Goal: Task Accomplishment & Management: Complete application form

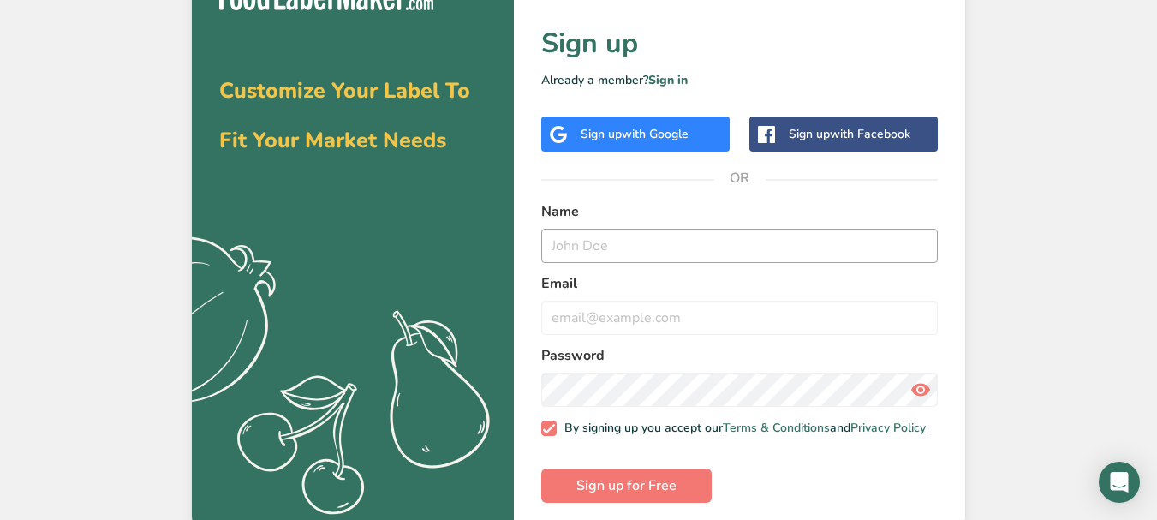
scroll to position [55, 0]
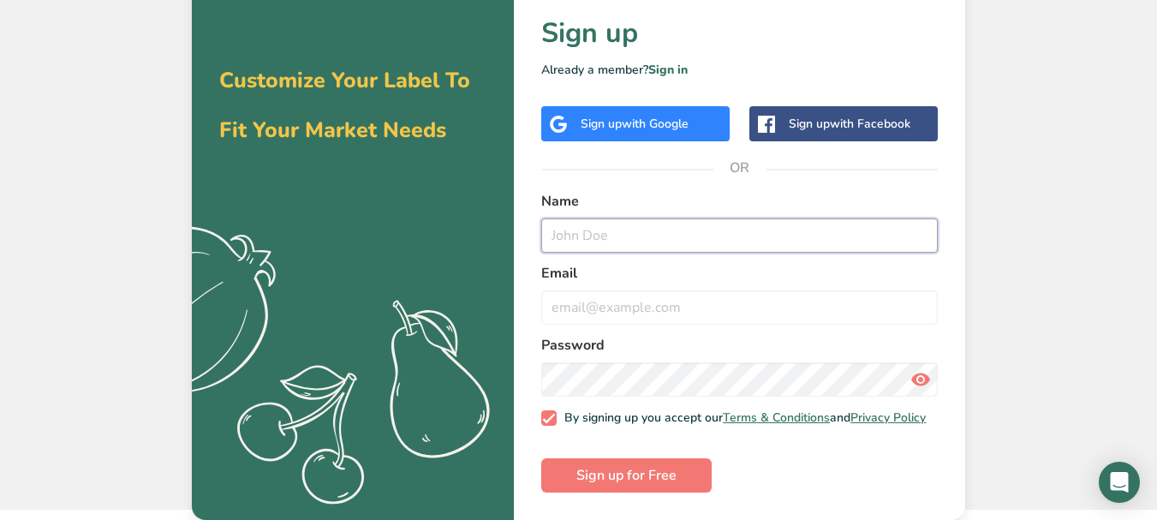
click at [626, 223] on input "text" at bounding box center [739, 235] width 396 height 34
type input "Mark henry"
click at [674, 290] on input "email" at bounding box center [739, 307] width 396 height 34
paste input "pirogat823@futebr.com"
type input "pirogat823@futebr.com"
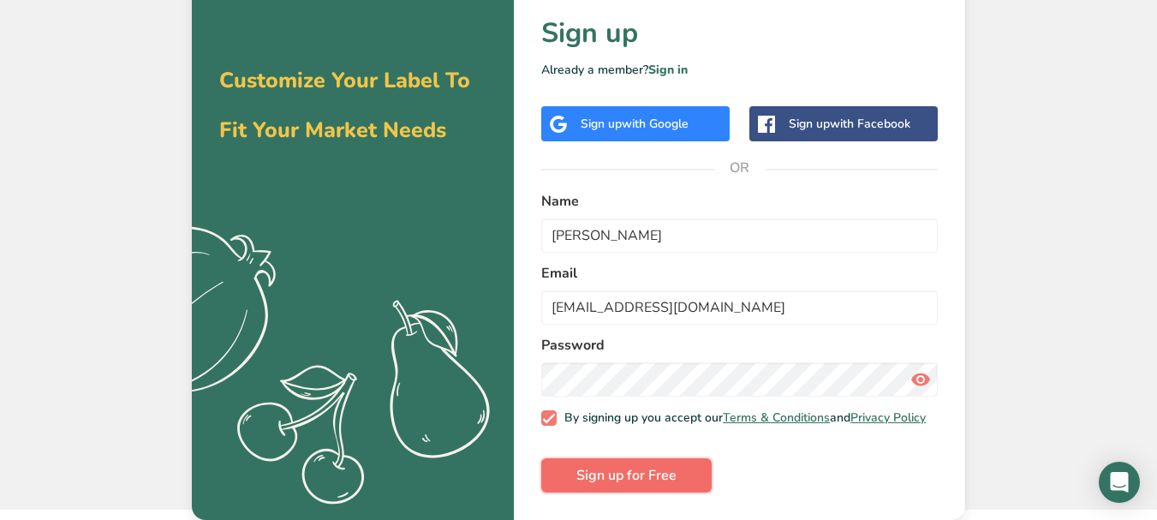
click at [630, 473] on span "Sign up for Free" at bounding box center [626, 475] width 100 height 21
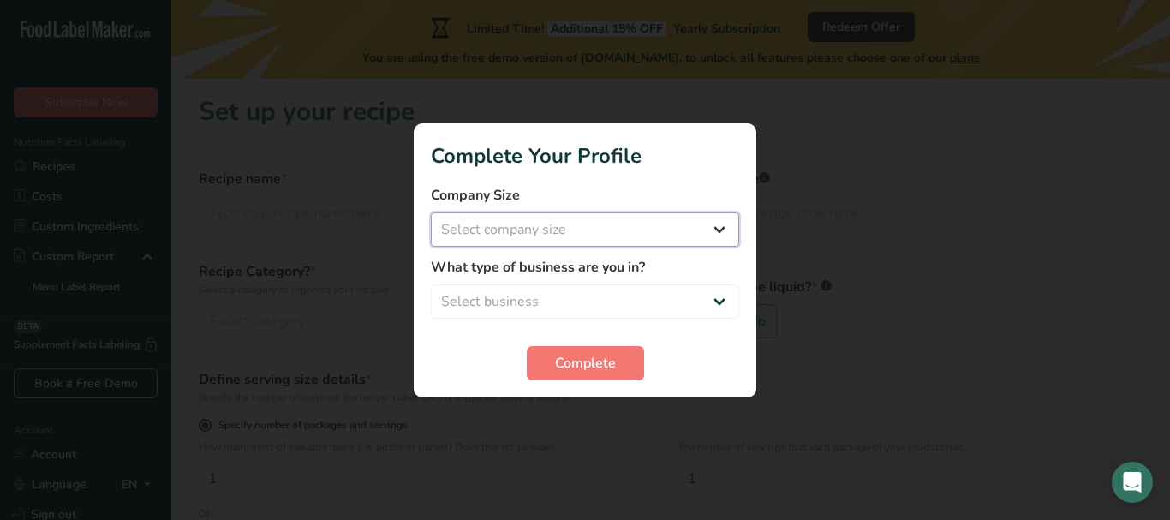
click at [628, 219] on select "Select company size Fewer than 10 Employees 10 to 50 Employees 51 to 500 Employ…" at bounding box center [585, 229] width 308 height 34
select select "1"
click at [431, 212] on select "Select company size Fewer than 10 Employees 10 to 50 Employees 51 to 500 Employ…" at bounding box center [585, 229] width 308 height 34
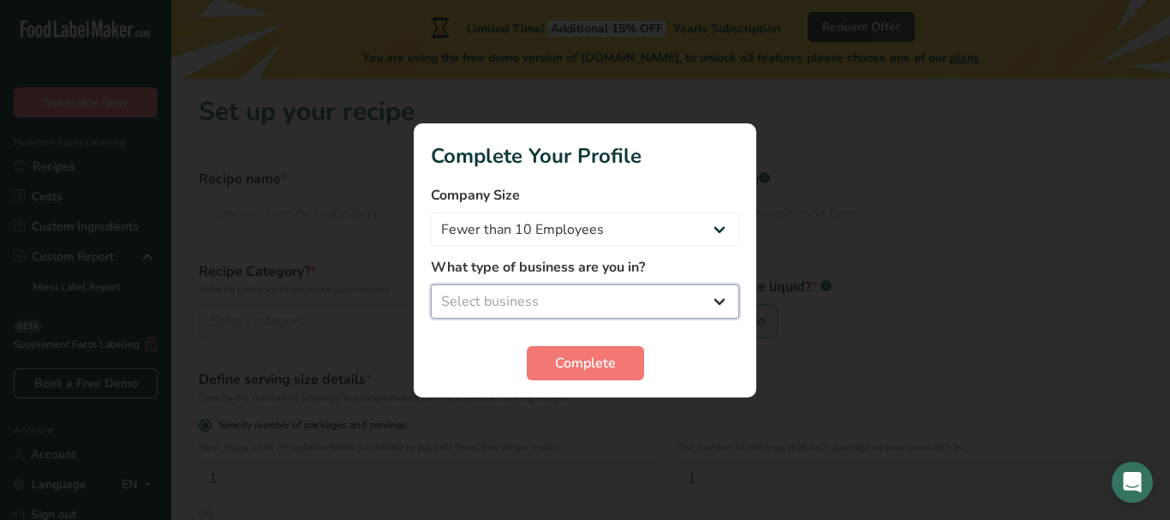
click at [569, 291] on select "Select business Packaged Food Manufacturer Restaurant & Cafe Bakery Meal Plans …" at bounding box center [585, 301] width 308 height 34
select select "1"
click at [431, 284] on select "Select business Packaged Food Manufacturer Restaurant & Cafe Bakery Meal Plans …" at bounding box center [585, 301] width 308 height 34
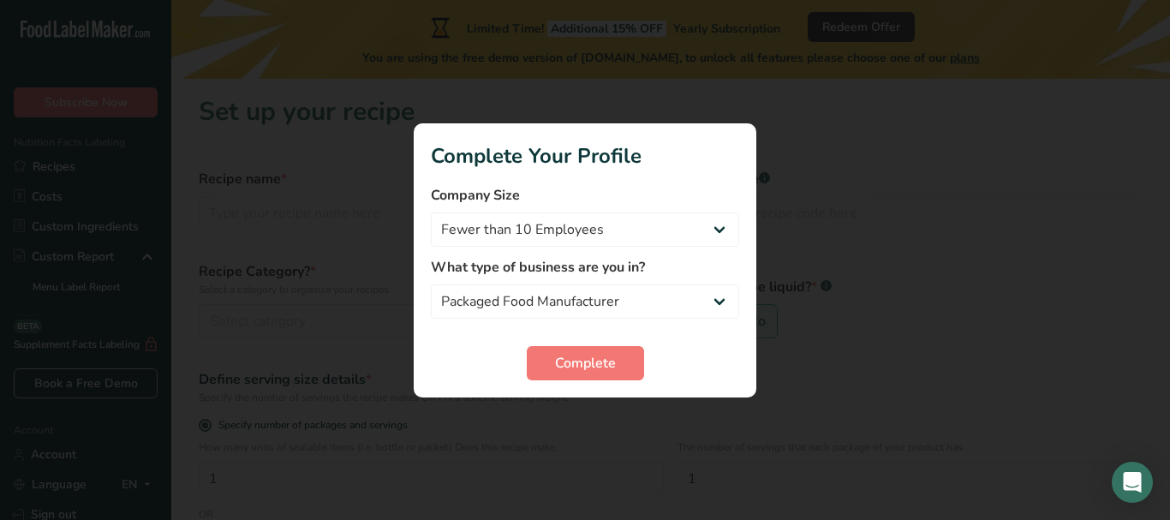
click at [568, 337] on form "Company Size Fewer than 10 Employees 10 to 50 Employees 51 to 500 Employees Ove…" at bounding box center [585, 282] width 308 height 195
click at [571, 353] on span "Complete" at bounding box center [585, 363] width 61 height 21
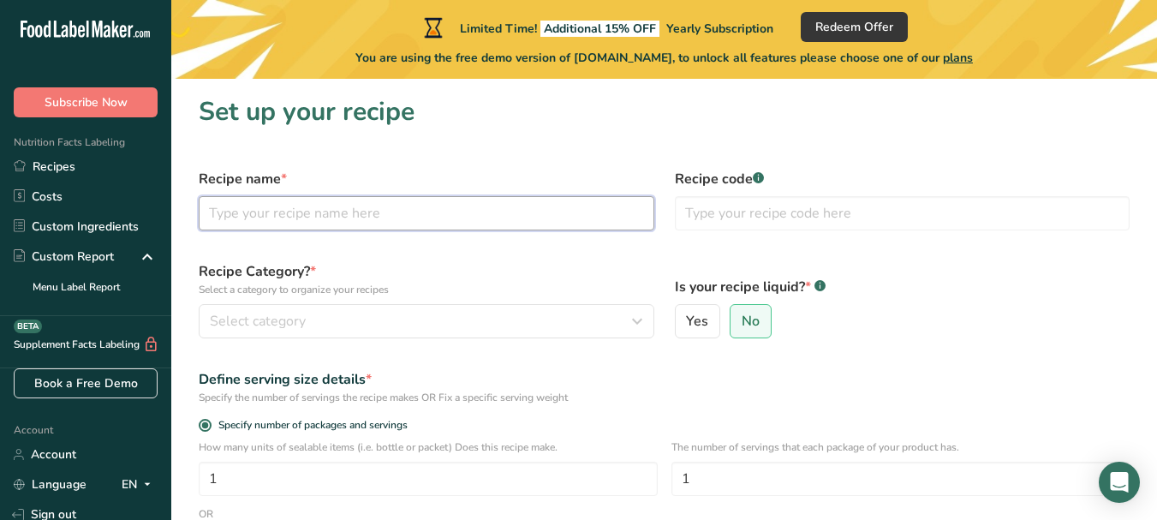
click at [461, 200] on input "text" at bounding box center [427, 213] width 456 height 34
click at [699, 309] on label "Yes" at bounding box center [698, 321] width 46 height 34
click at [687, 316] on input "Yes" at bounding box center [681, 321] width 11 height 11
radio input "true"
radio input "false"
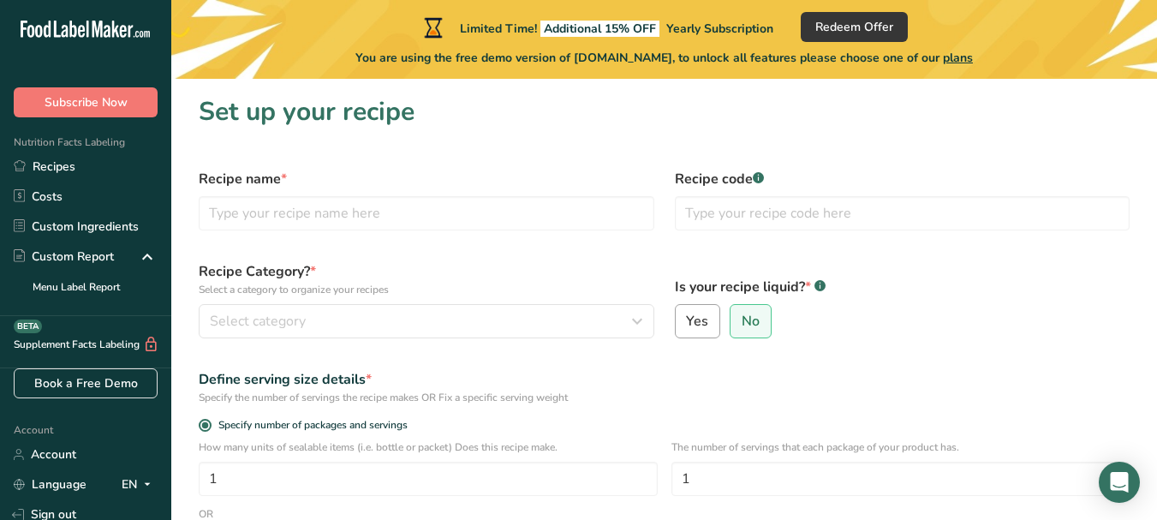
select select "22"
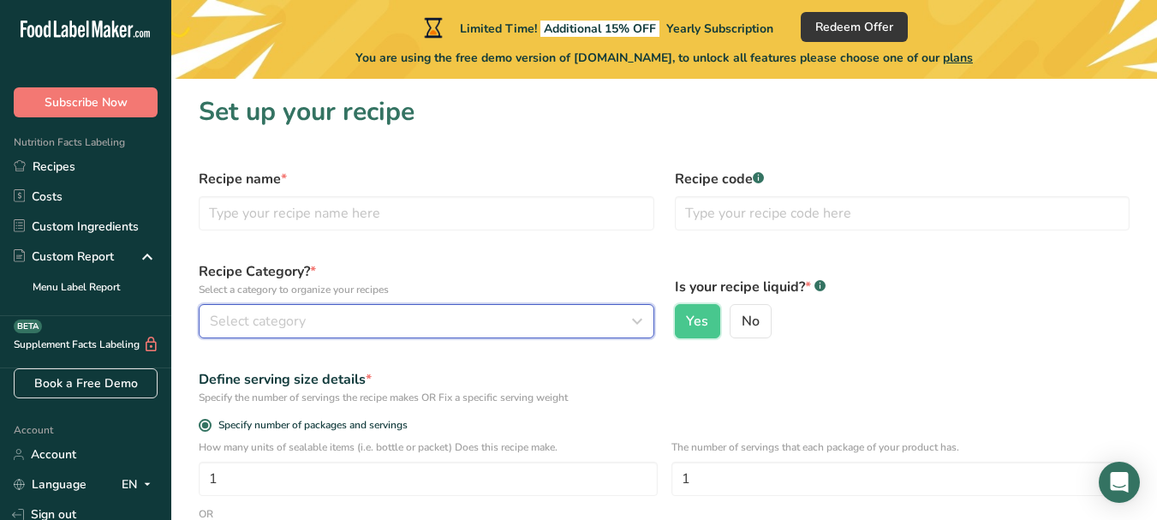
click at [398, 318] on div "Select category" at bounding box center [421, 321] width 423 height 21
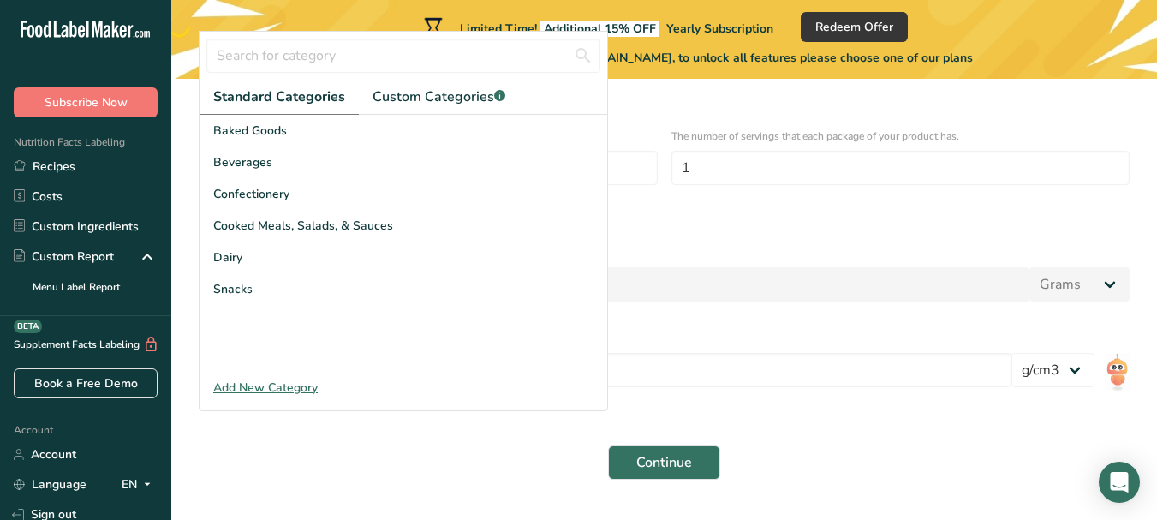
scroll to position [337, 0]
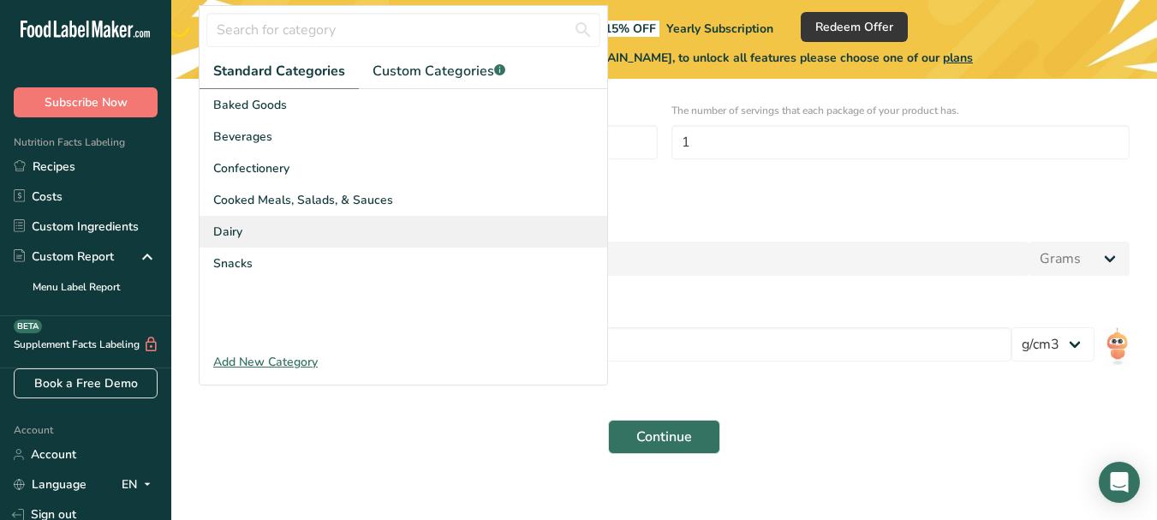
click at [291, 236] on div "Dairy" at bounding box center [404, 232] width 408 height 32
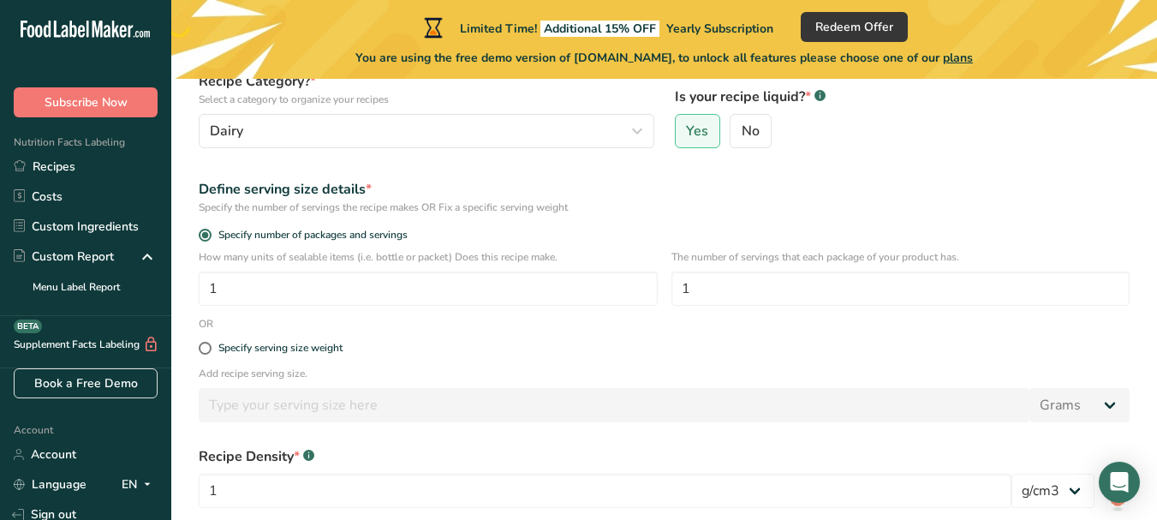
scroll to position [164, 0]
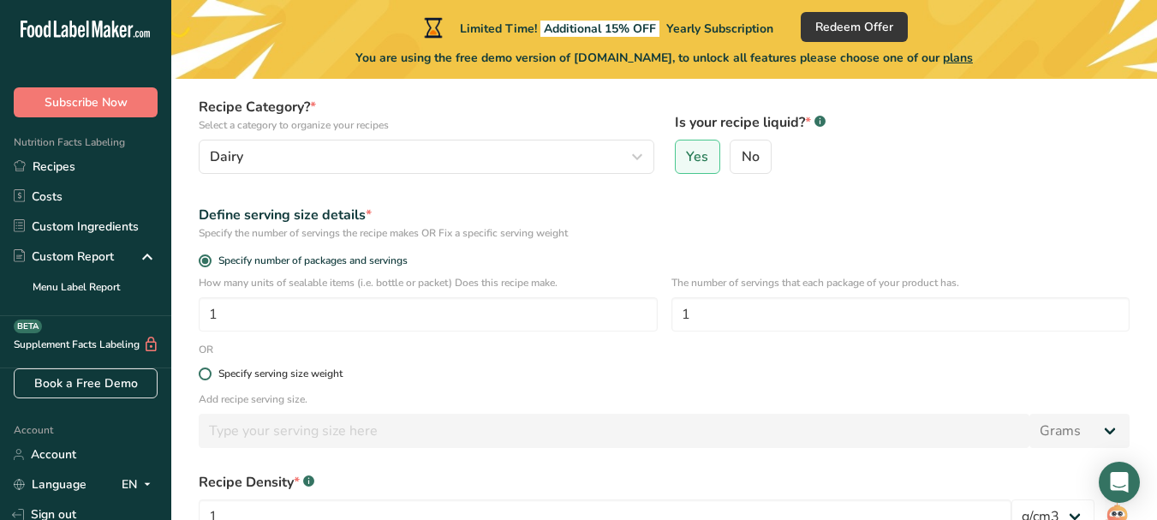
click at [311, 378] on div "Specify serving size weight" at bounding box center [280, 373] width 124 height 13
click at [210, 378] on input "Specify serving size weight" at bounding box center [204, 373] width 11 height 11
radio input "true"
radio input "false"
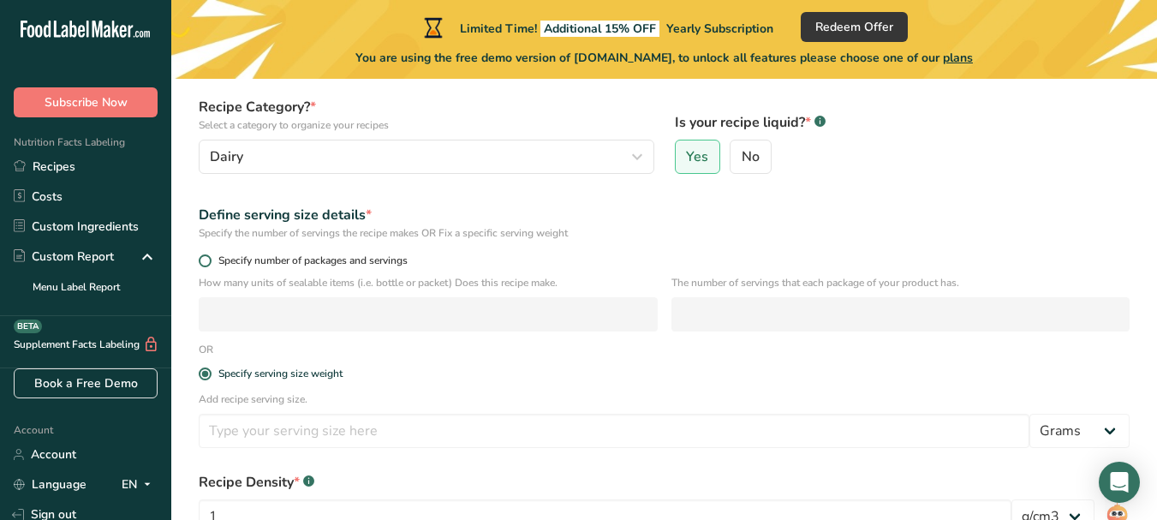
click at [318, 265] on span "Specify number of packages and servings" at bounding box center [309, 260] width 196 height 13
click at [210, 265] on input "Specify number of packages and servings" at bounding box center [204, 260] width 11 height 11
radio input "true"
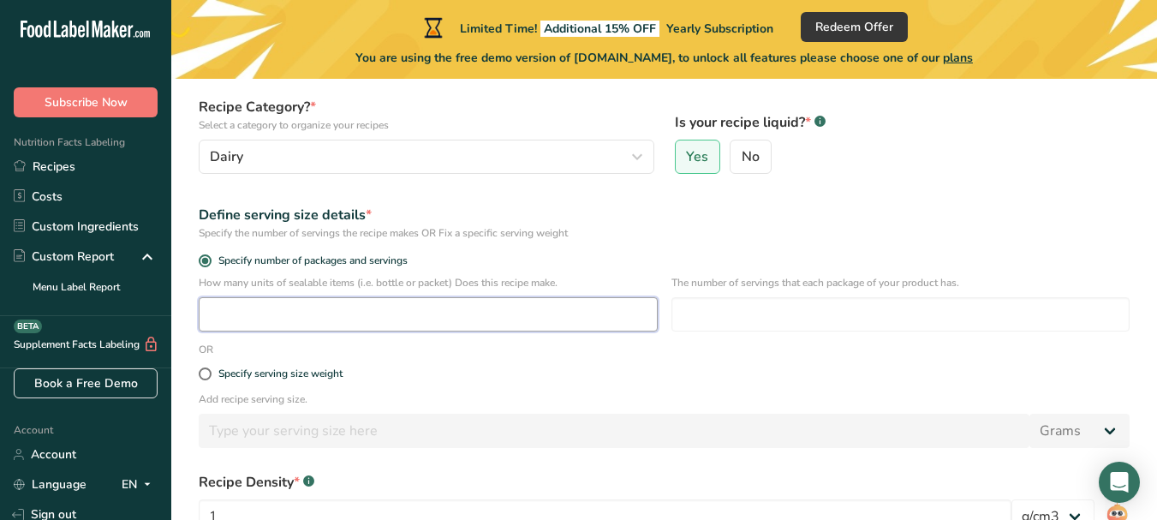
click at [319, 313] on input "number" at bounding box center [428, 314] width 459 height 34
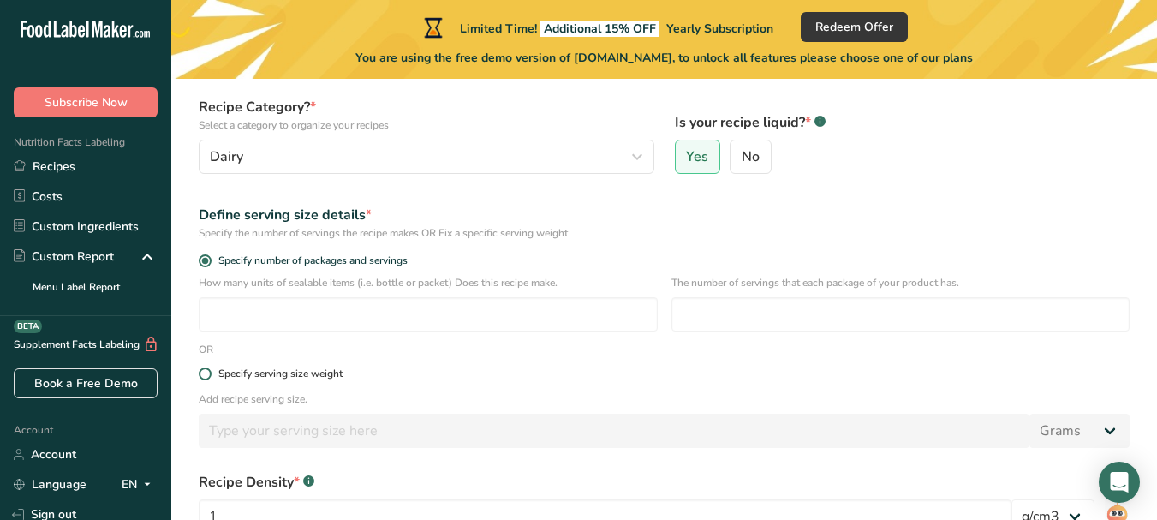
click at [274, 368] on div "Specify serving size weight" at bounding box center [280, 373] width 124 height 13
click at [210, 368] on input "Specify serving size weight" at bounding box center [204, 373] width 11 height 11
radio input "true"
radio input "false"
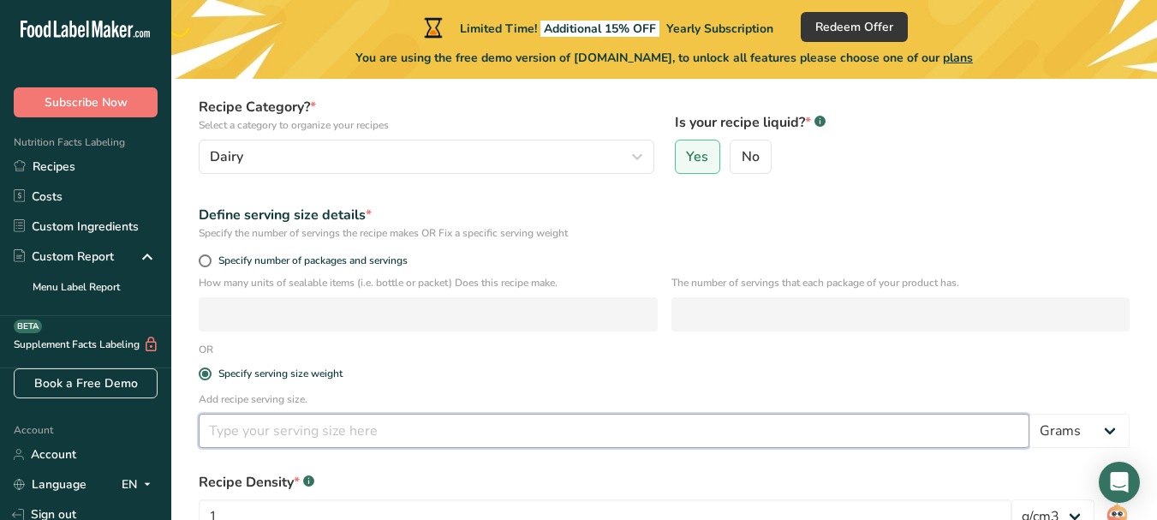
click at [329, 435] on input "number" at bounding box center [614, 431] width 831 height 34
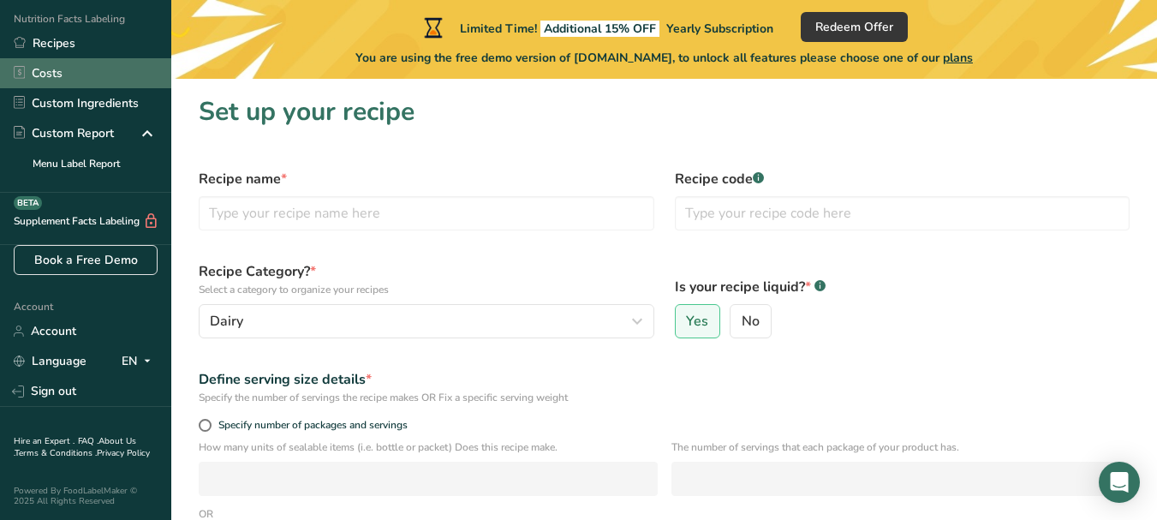
scroll to position [0, 0]
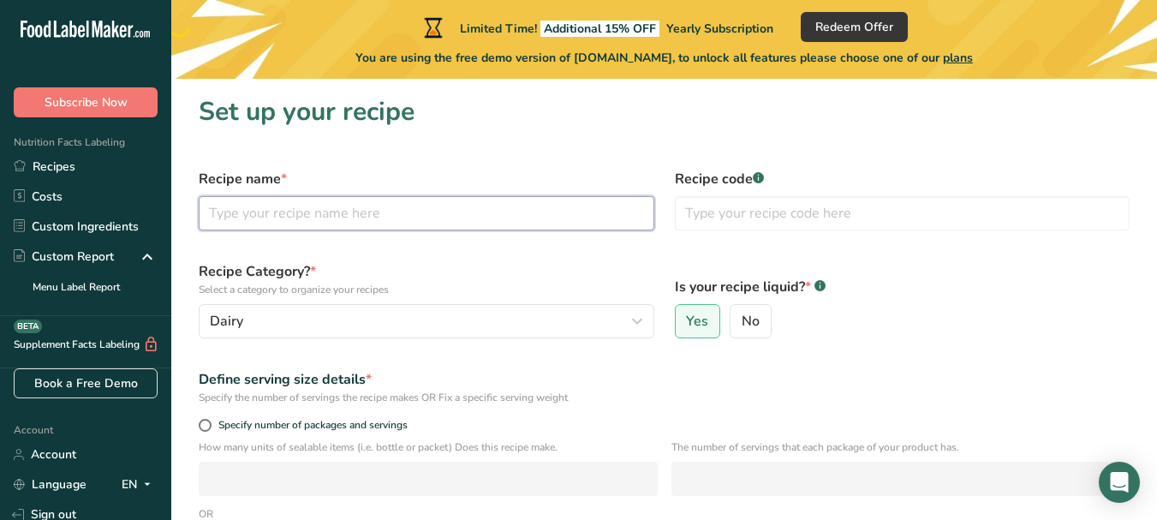
click at [404, 220] on input "text" at bounding box center [427, 213] width 456 height 34
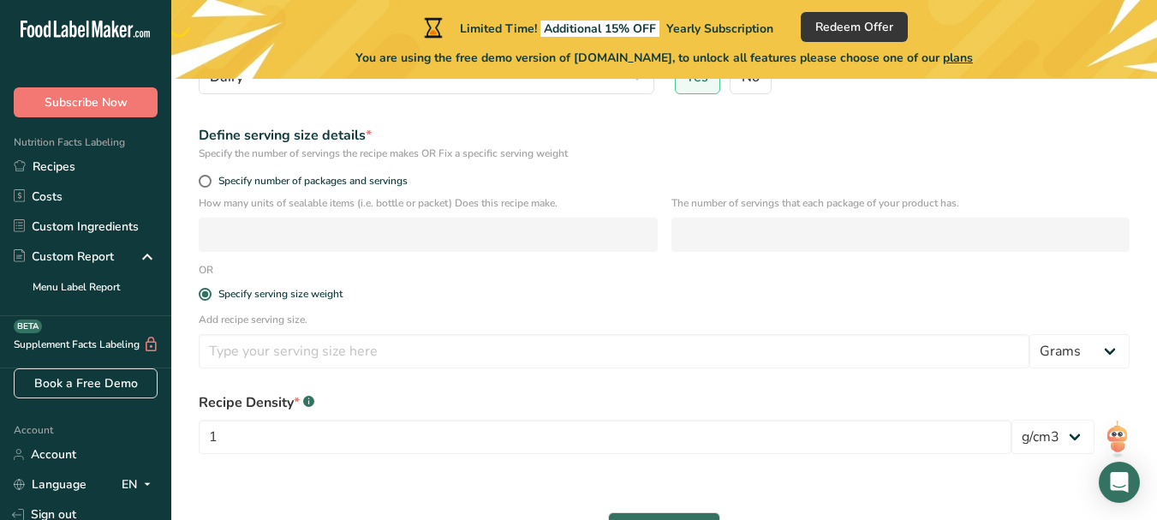
scroll to position [246, 0]
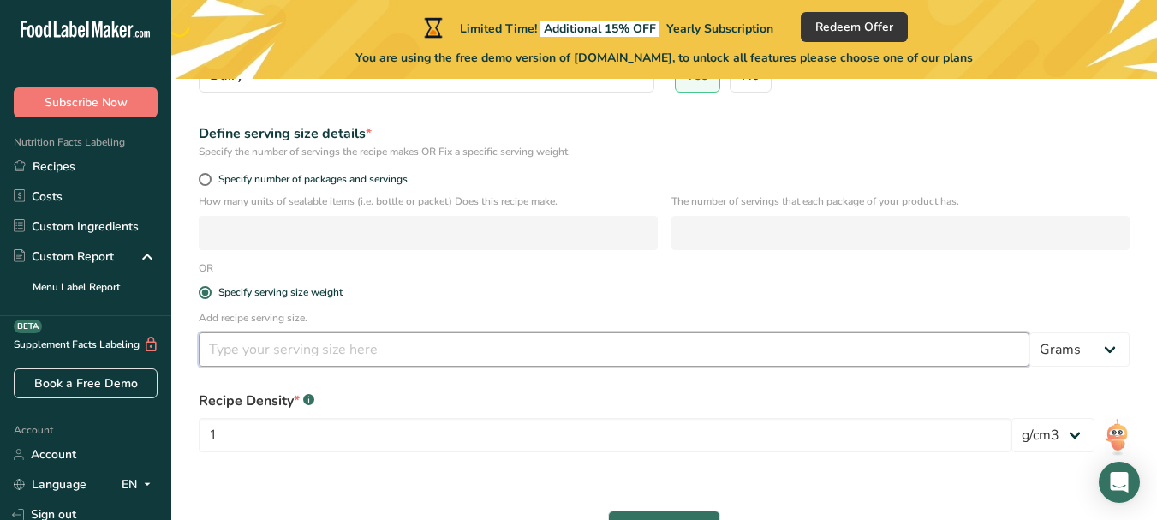
click at [357, 353] on input "number" at bounding box center [614, 349] width 831 height 34
type input "-0.002"
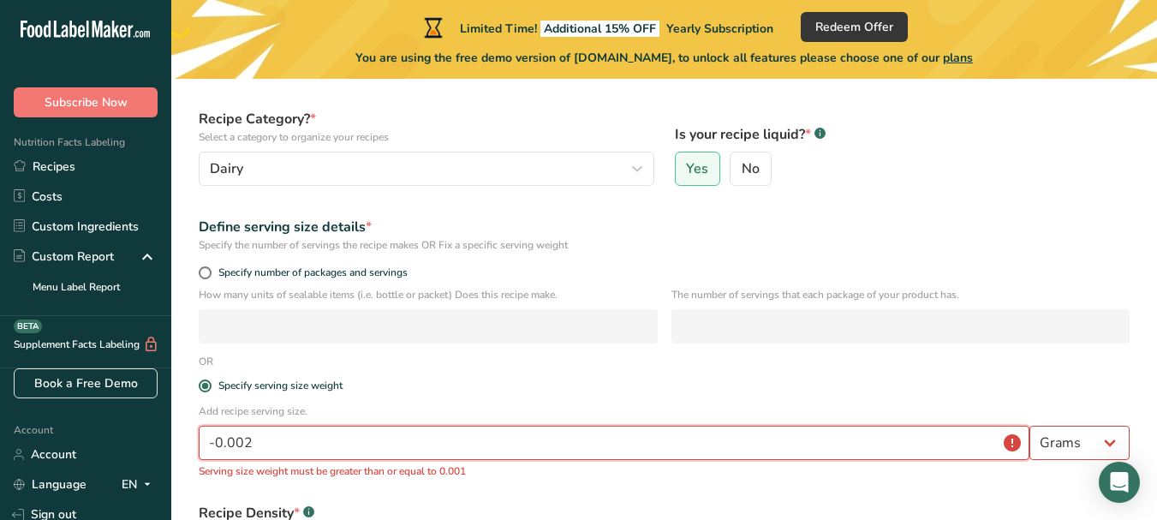
scroll to position [138, 0]
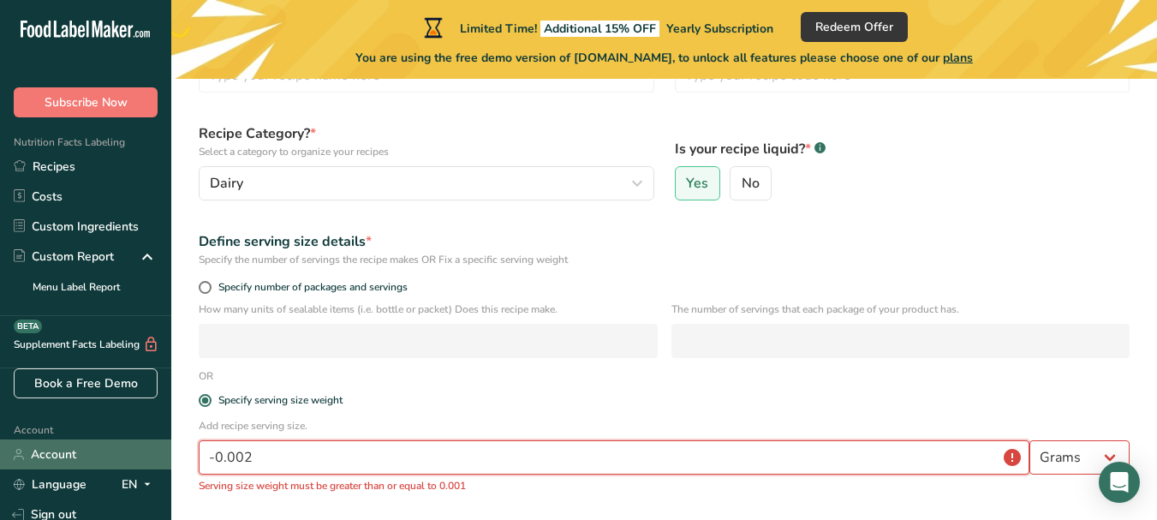
drag, startPoint x: 273, startPoint y: 445, endPoint x: 120, endPoint y: 449, distance: 153.3
click at [120, 449] on div ".a-20{fill:#fff;} Subscribe Now Nutrition Facts Labeling Recipes Costs Custom I…" at bounding box center [578, 307] width 1157 height 891
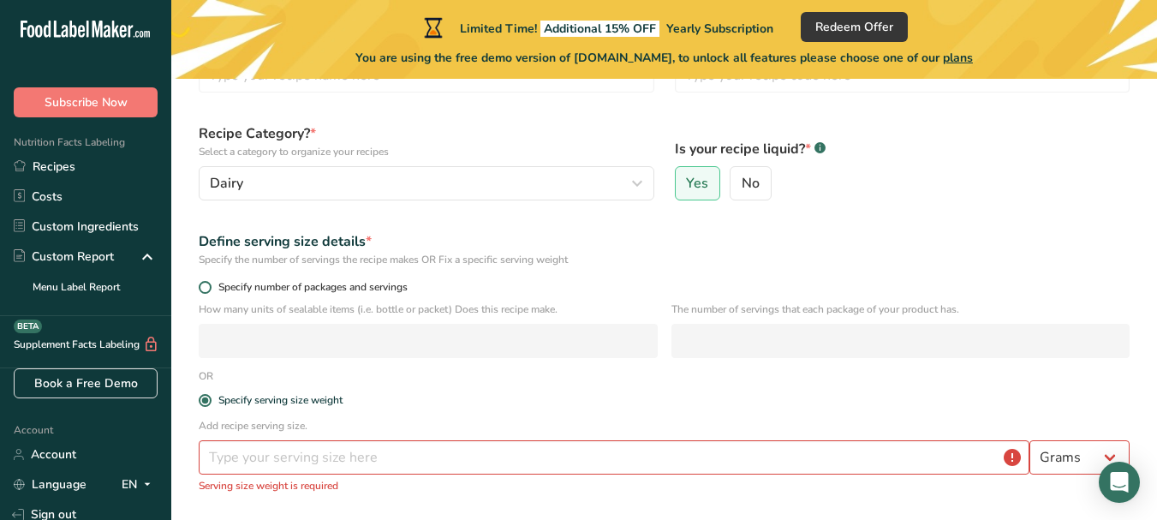
click at [254, 287] on span "Specify number of packages and servings" at bounding box center [309, 287] width 196 height 13
click at [210, 287] on input "Specify number of packages and servings" at bounding box center [204, 287] width 11 height 11
radio input "true"
radio input "false"
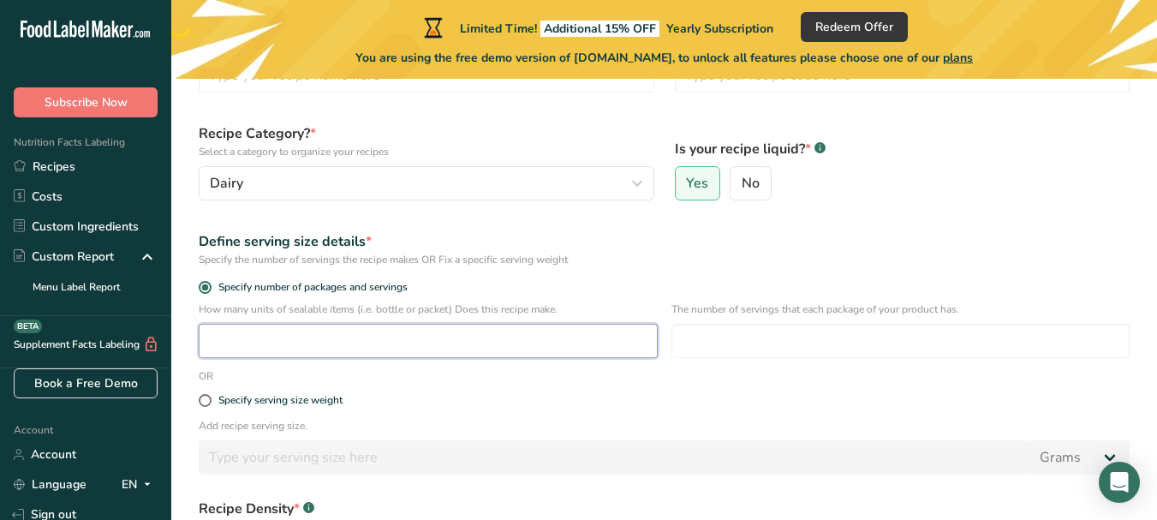
click at [297, 331] on input "number" at bounding box center [428, 341] width 459 height 34
type input "1"
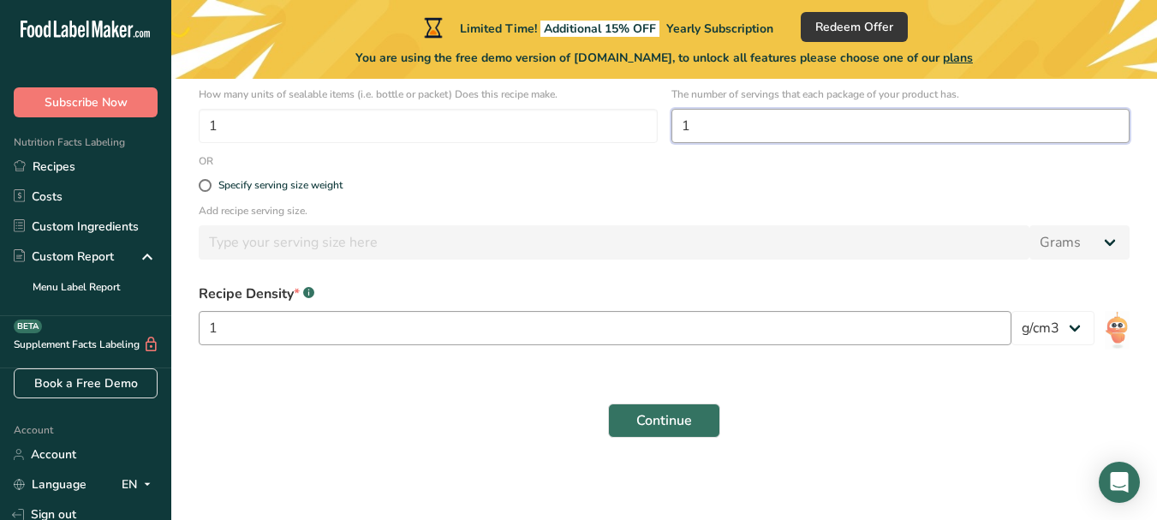
type input "1"
click at [452, 318] on input "1" at bounding box center [605, 328] width 813 height 34
click at [1086, 354] on div "lb/ft3 g/cm3" at bounding box center [1052, 333] width 83 height 45
click at [1066, 341] on select "lb/ft3 g/cm3" at bounding box center [1052, 328] width 83 height 34
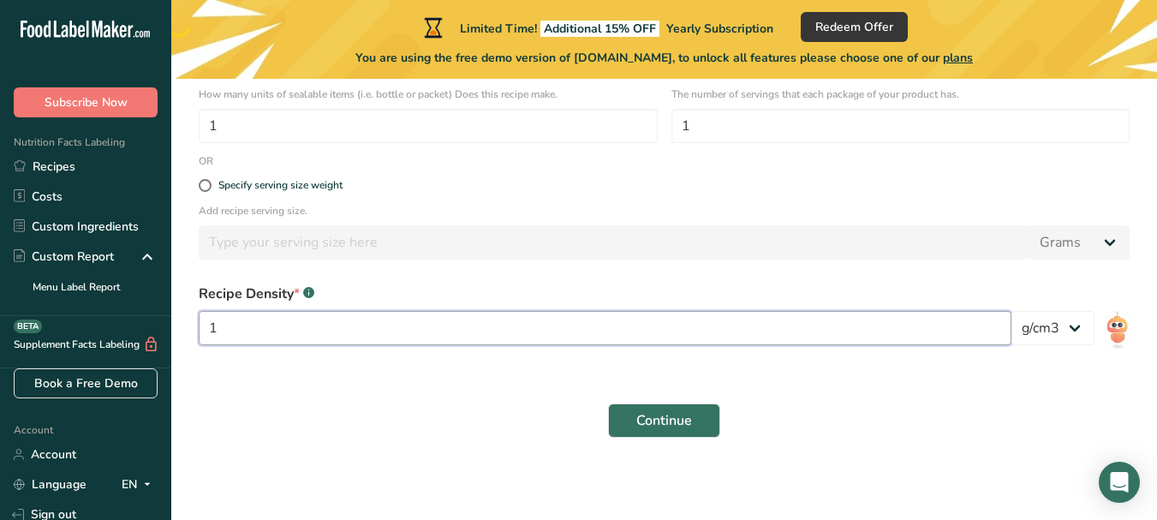
click at [968, 331] on input "1" at bounding box center [605, 328] width 813 height 34
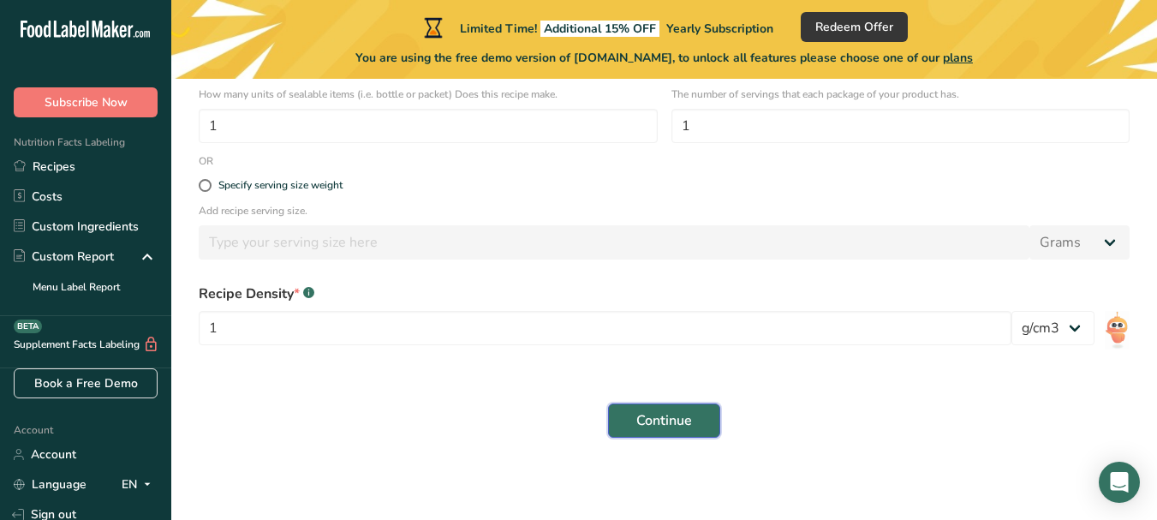
click at [692, 414] on button "Continue" at bounding box center [664, 420] width 112 height 34
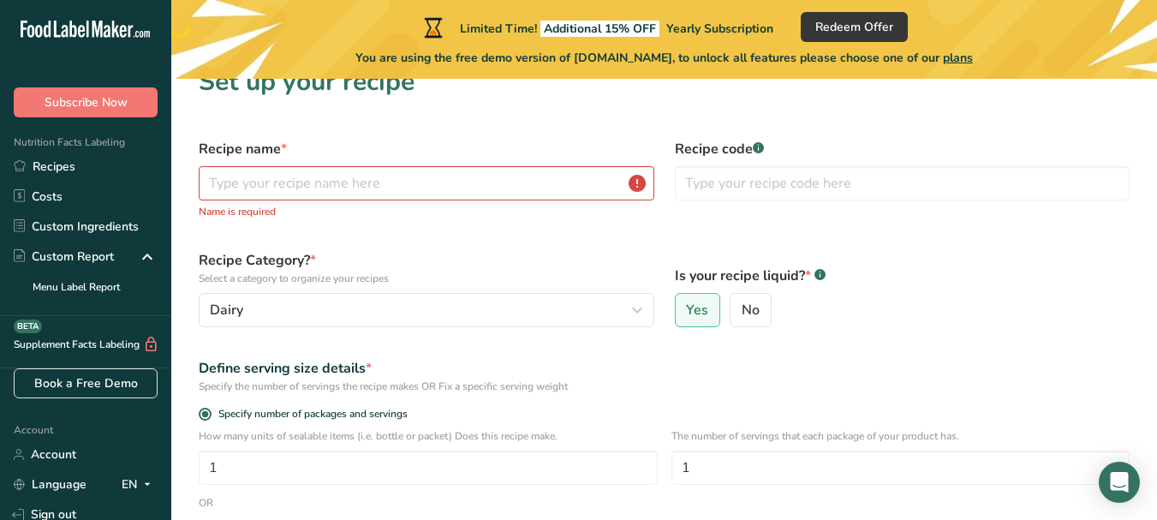
scroll to position [0, 0]
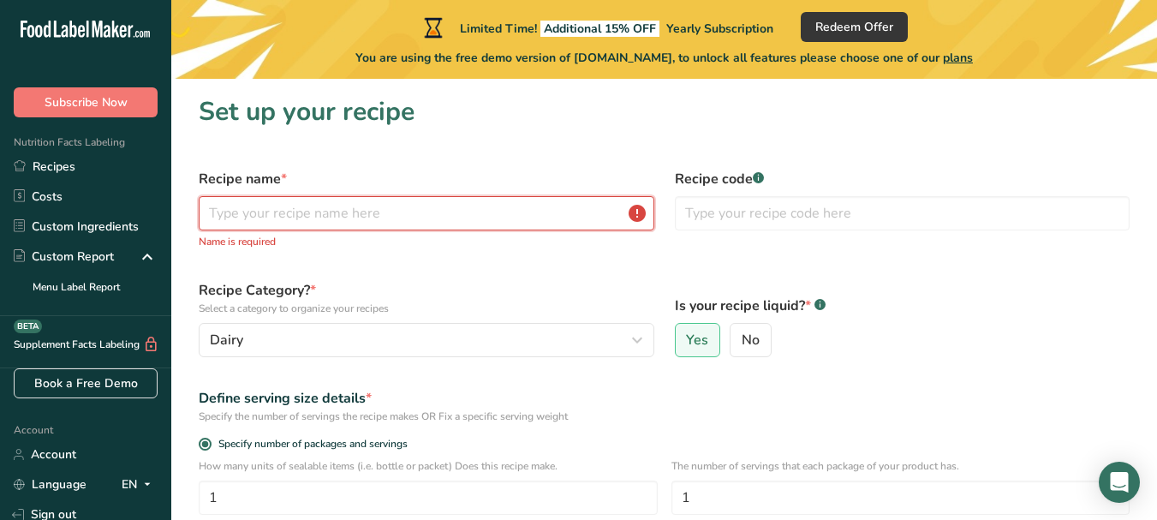
click at [451, 216] on input "text" at bounding box center [427, 213] width 456 height 34
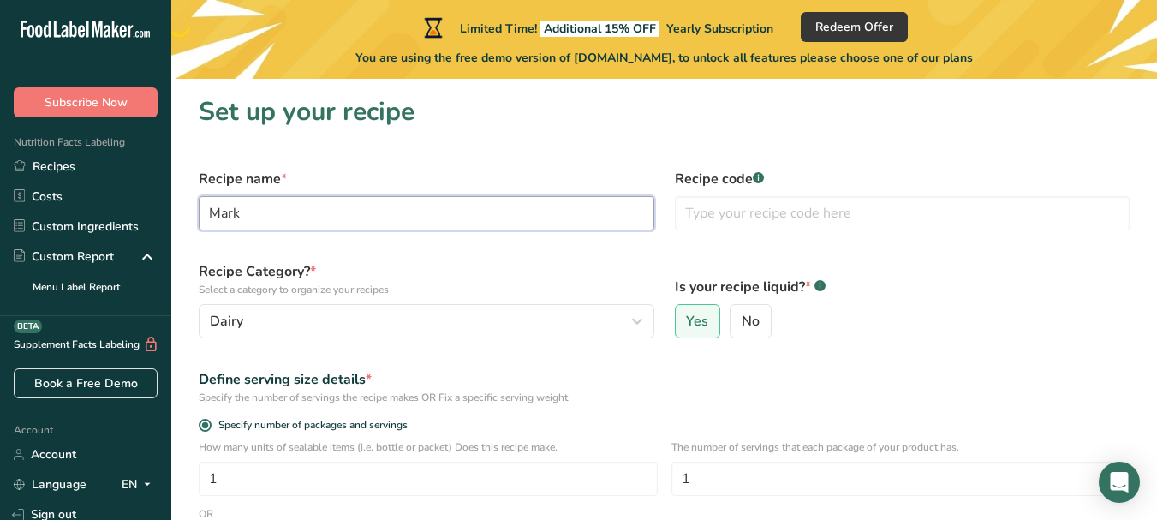
type input "Mark"
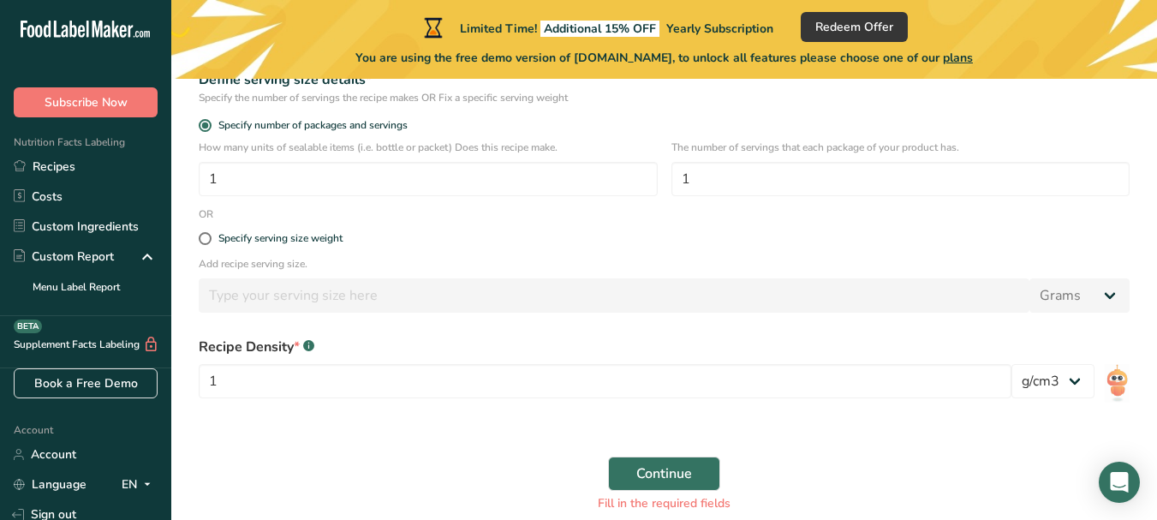
scroll to position [374, 0]
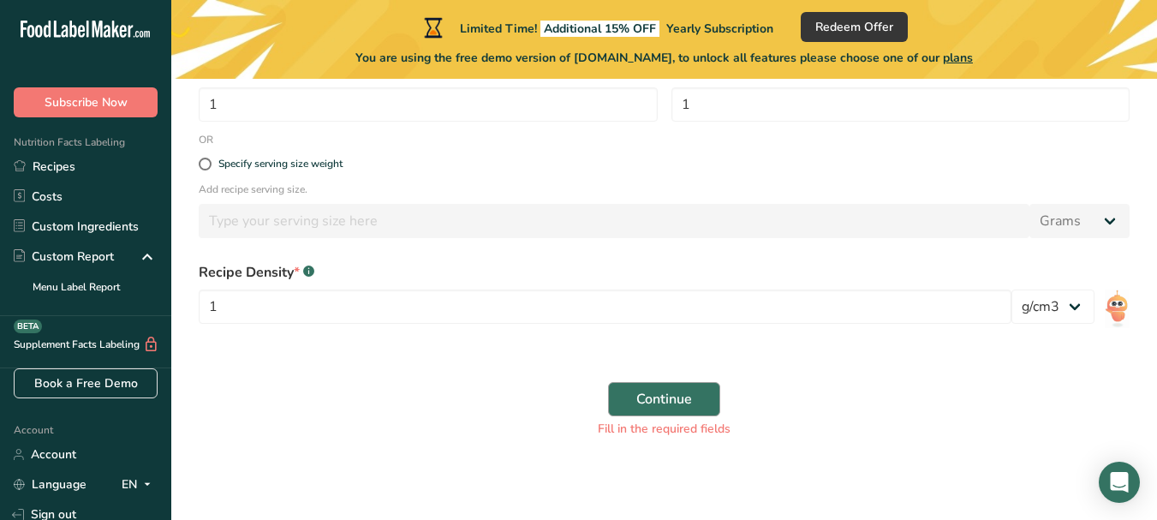
type input "452145"
click at [691, 408] on span "Continue" at bounding box center [664, 399] width 56 height 21
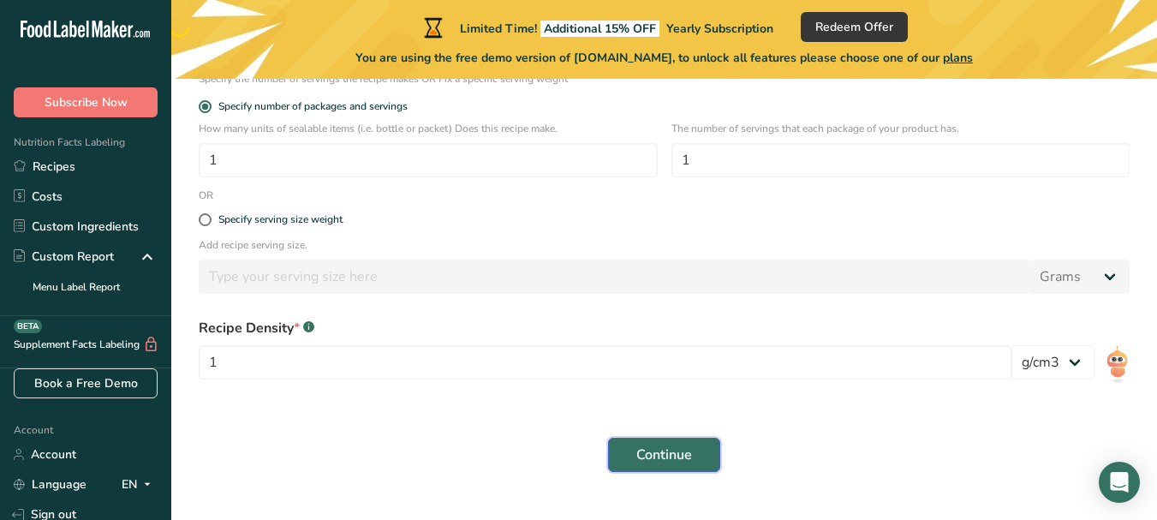
scroll to position [353, 0]
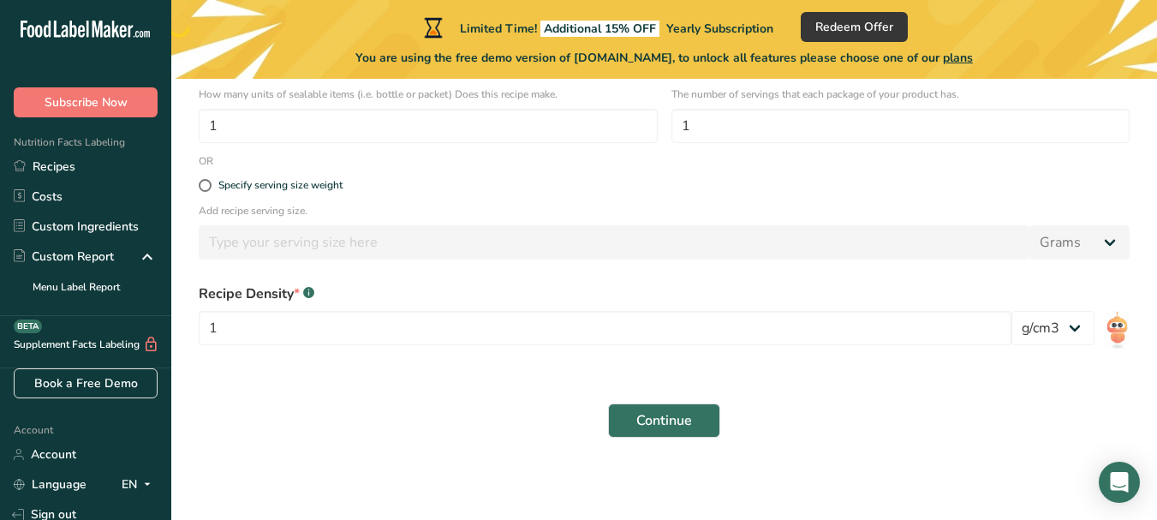
click at [689, 396] on div "Continue" at bounding box center [663, 420] width 951 height 55
click at [690, 395] on div "Continue" at bounding box center [663, 420] width 951 height 55
click at [659, 438] on div "Continue" at bounding box center [663, 420] width 951 height 55
click at [651, 435] on button "Continue" at bounding box center [664, 420] width 112 height 34
